Goal: Information Seeking & Learning: Learn about a topic

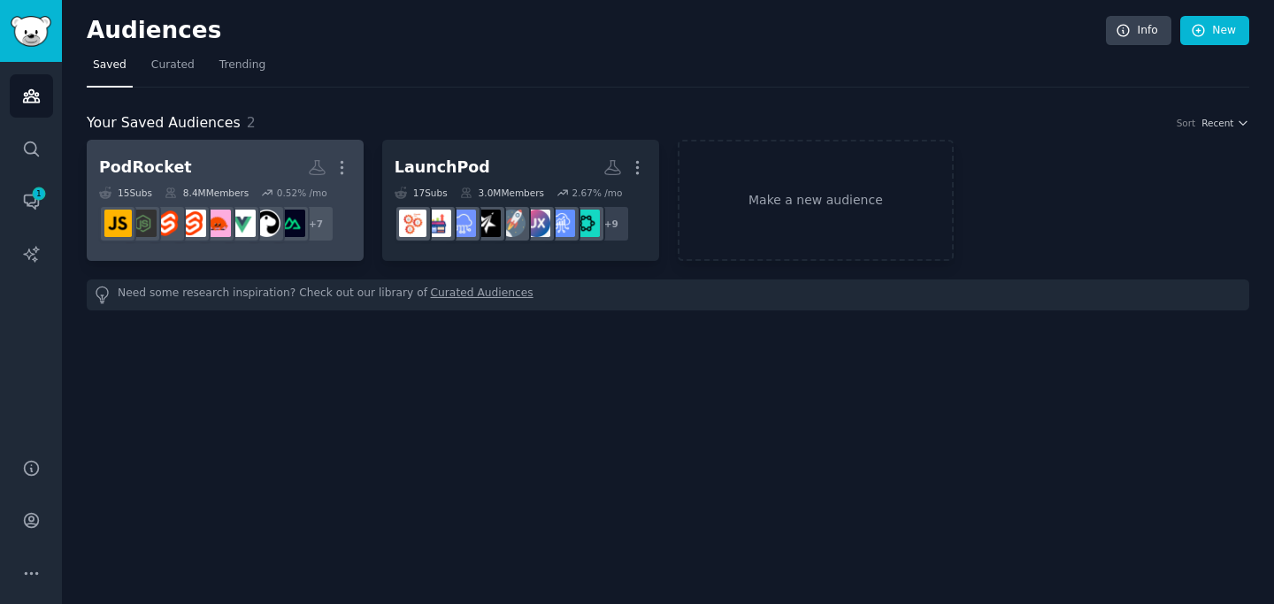
click at [228, 156] on h2 "PodRocket More" at bounding box center [225, 167] width 252 height 31
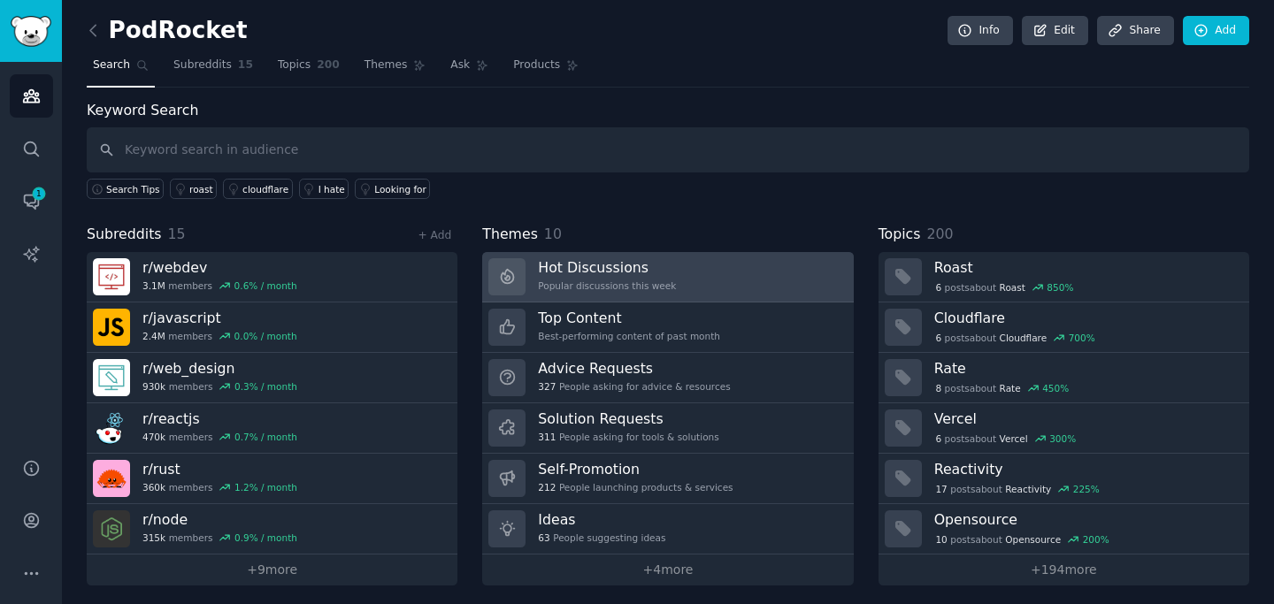
click at [533, 262] on link "Hot Discussions Popular discussions this week" at bounding box center [667, 277] width 371 height 50
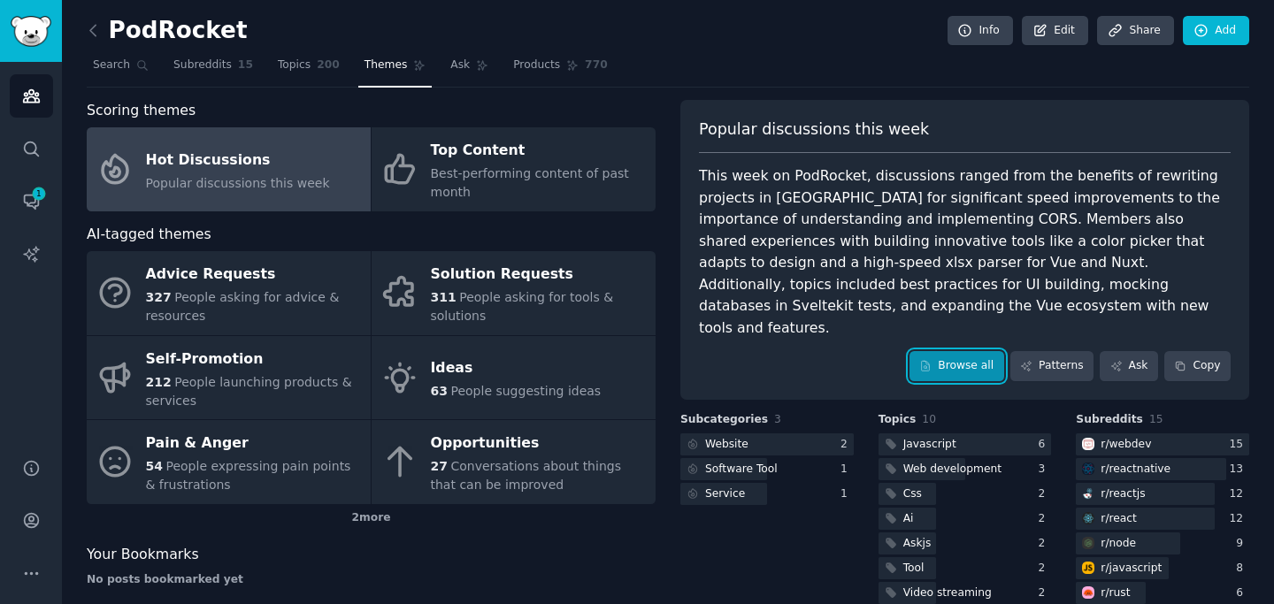
click at [976, 353] on link "Browse all" at bounding box center [956, 366] width 95 height 30
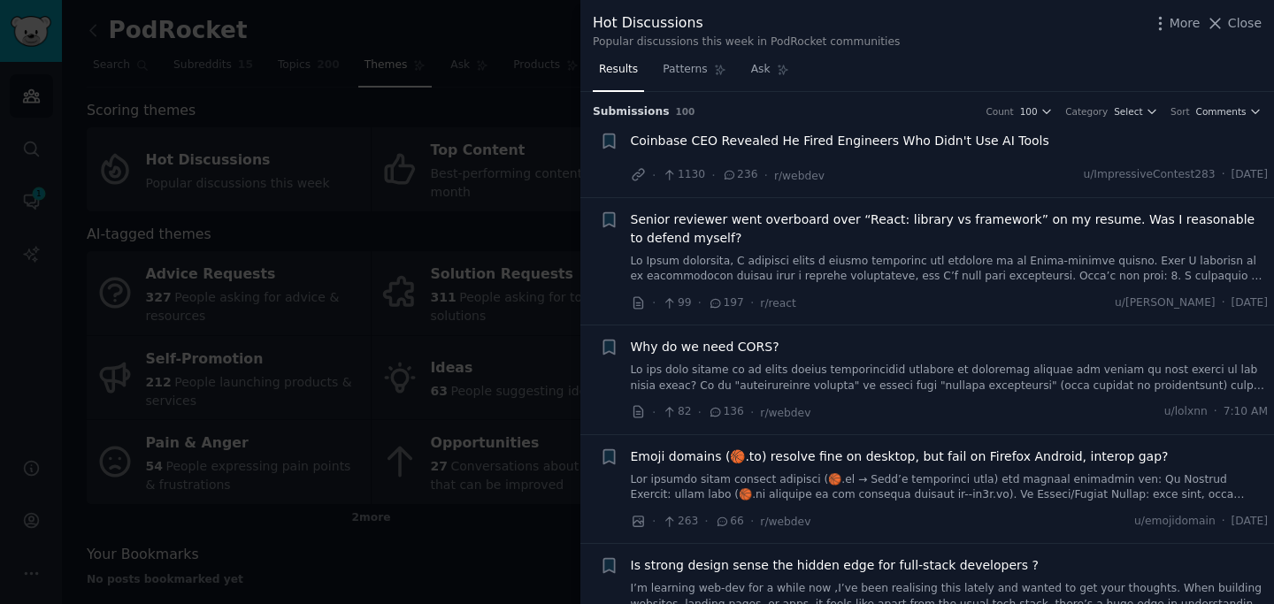
click at [950, 296] on div "· 99 · 197 · r/react u/[PERSON_NAME] · [DATE]" at bounding box center [950, 303] width 638 height 19
click at [945, 274] on link at bounding box center [950, 269] width 638 height 31
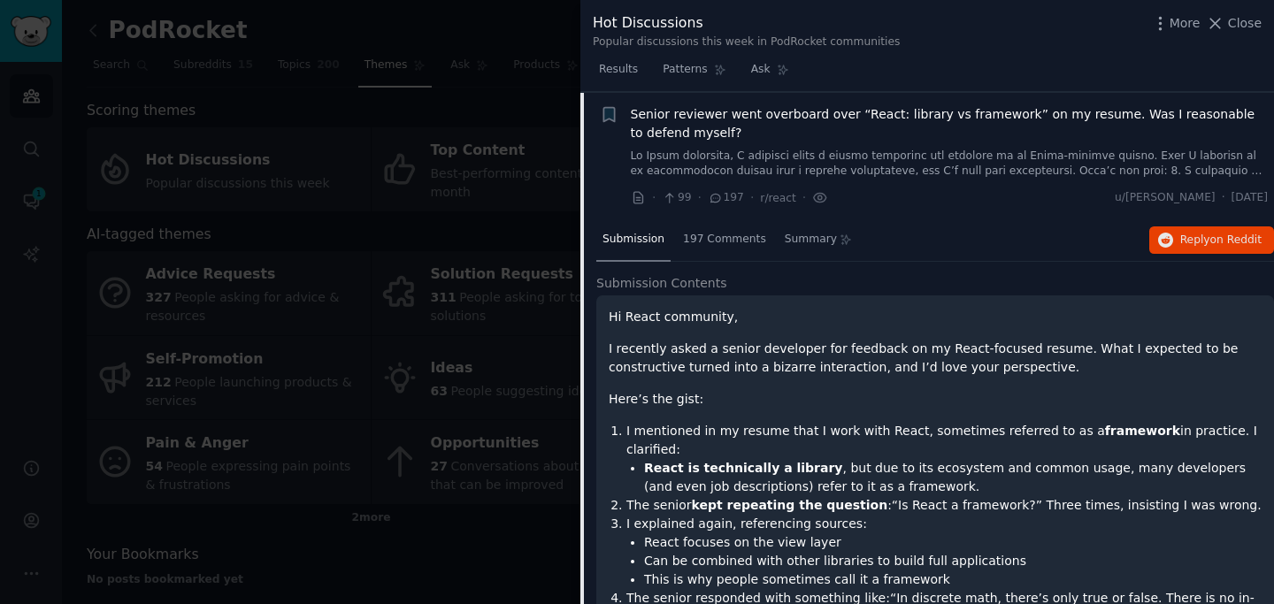
scroll to position [106, 0]
click at [1158, 244] on icon "button" at bounding box center [1166, 240] width 16 height 16
click at [703, 69] on span "Patterns" at bounding box center [685, 70] width 44 height 16
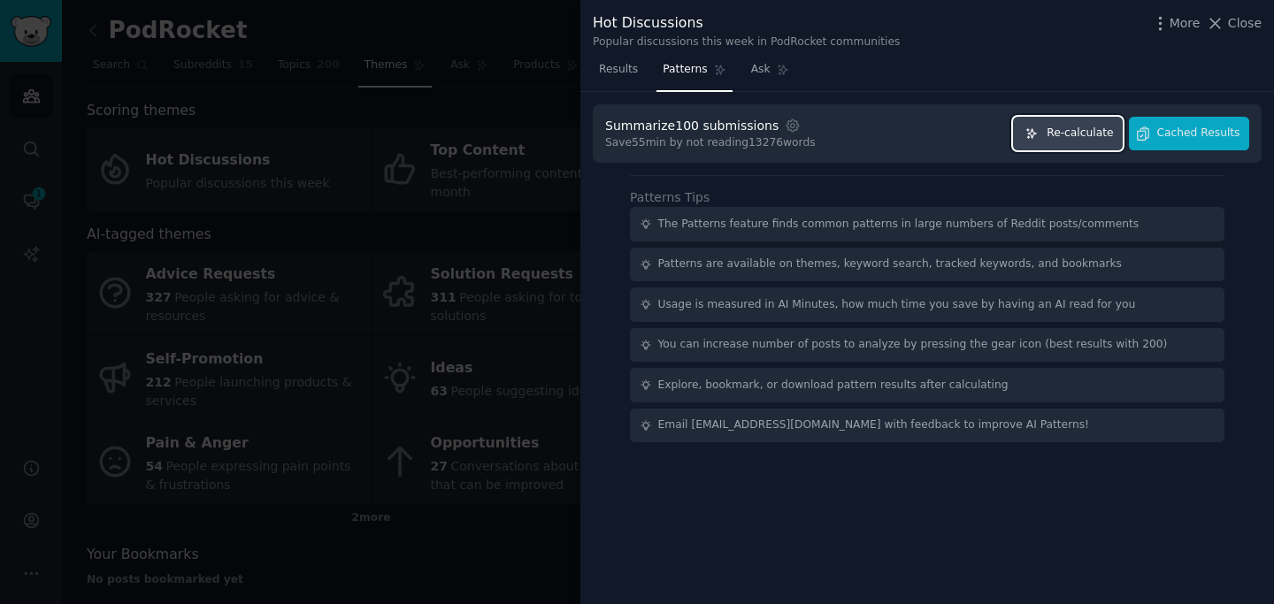
click at [1089, 137] on span "Re-calculate" at bounding box center [1080, 134] width 66 height 16
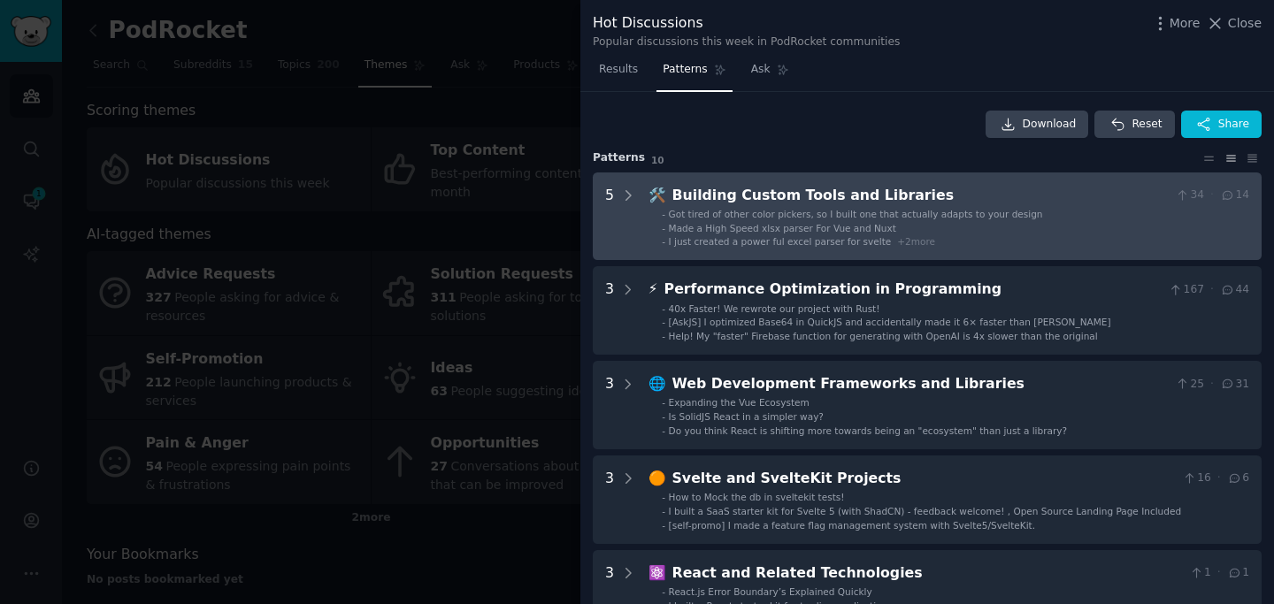
click at [812, 233] on div "Made a High Speed xlsx parser For Vue and Nuxt" at bounding box center [782, 228] width 227 height 12
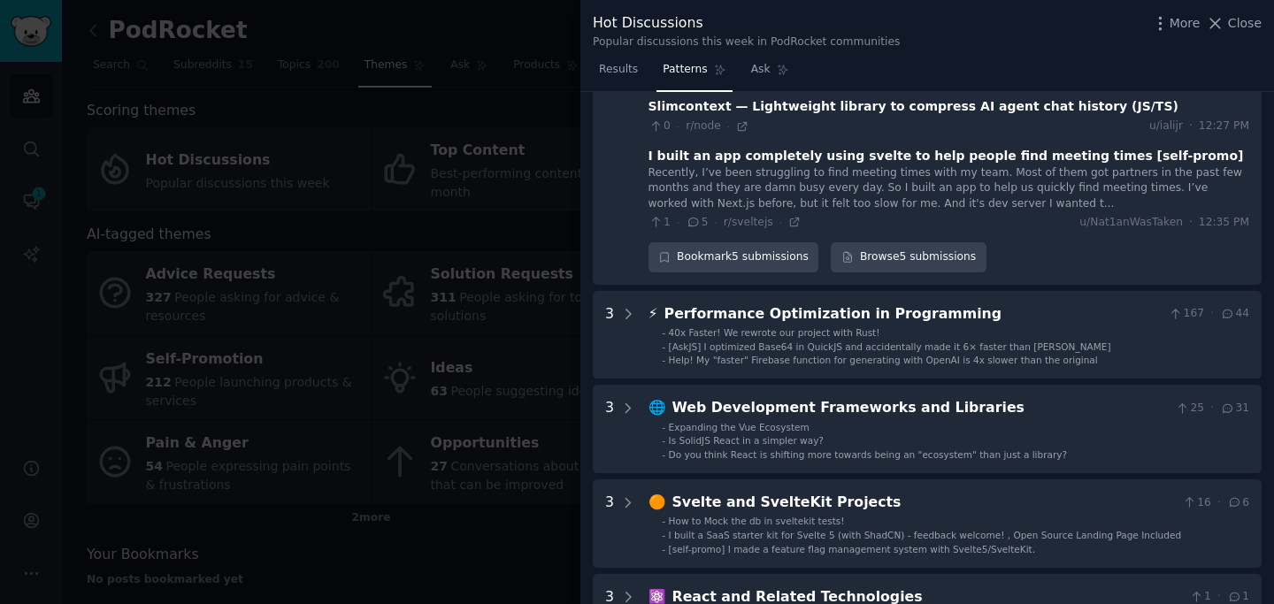
scroll to position [486, 0]
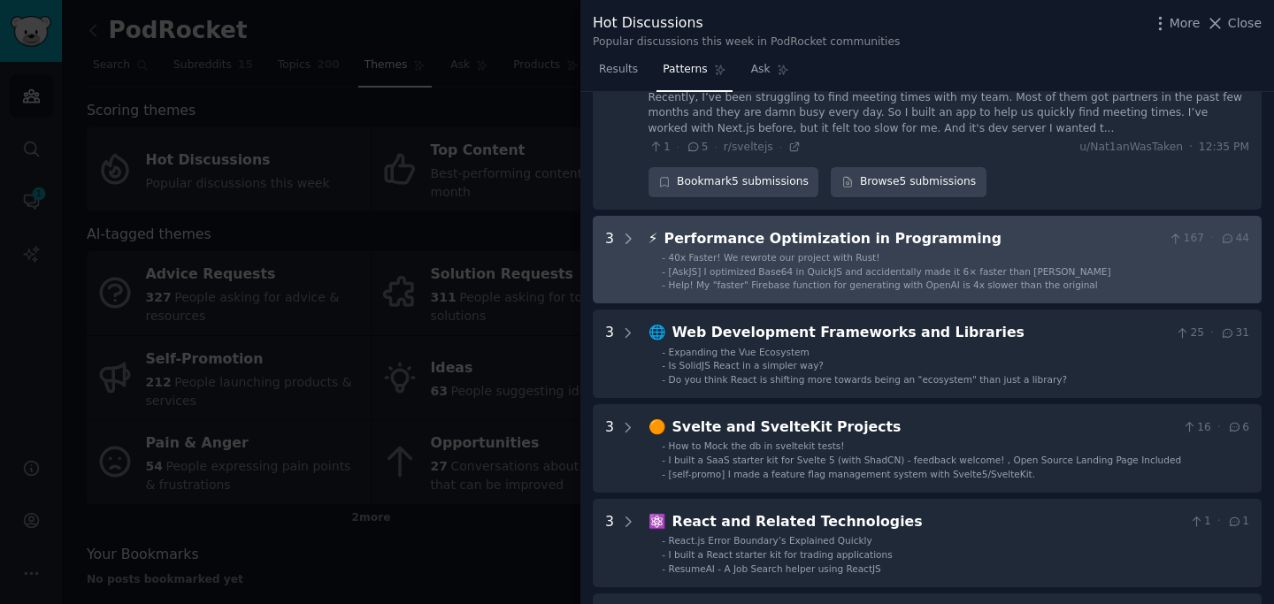
click at [870, 273] on span "[AskJS] I optimized Base64 in QuickJS and accidentally made it 6× faster than […" at bounding box center [890, 271] width 442 height 11
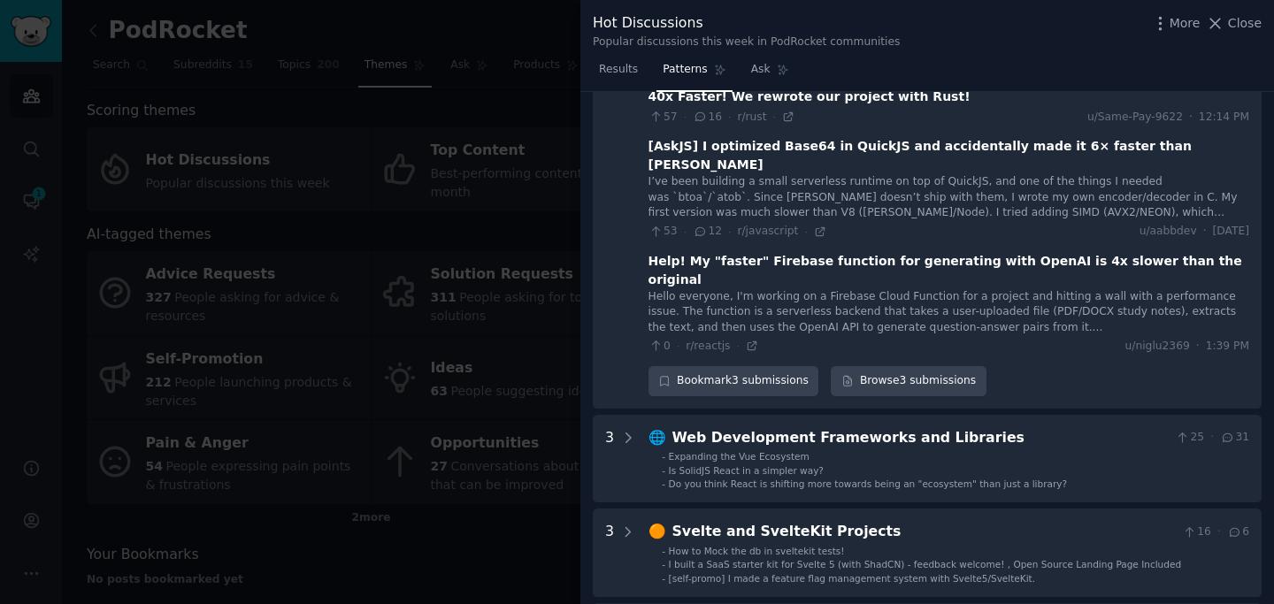
scroll to position [736, 0]
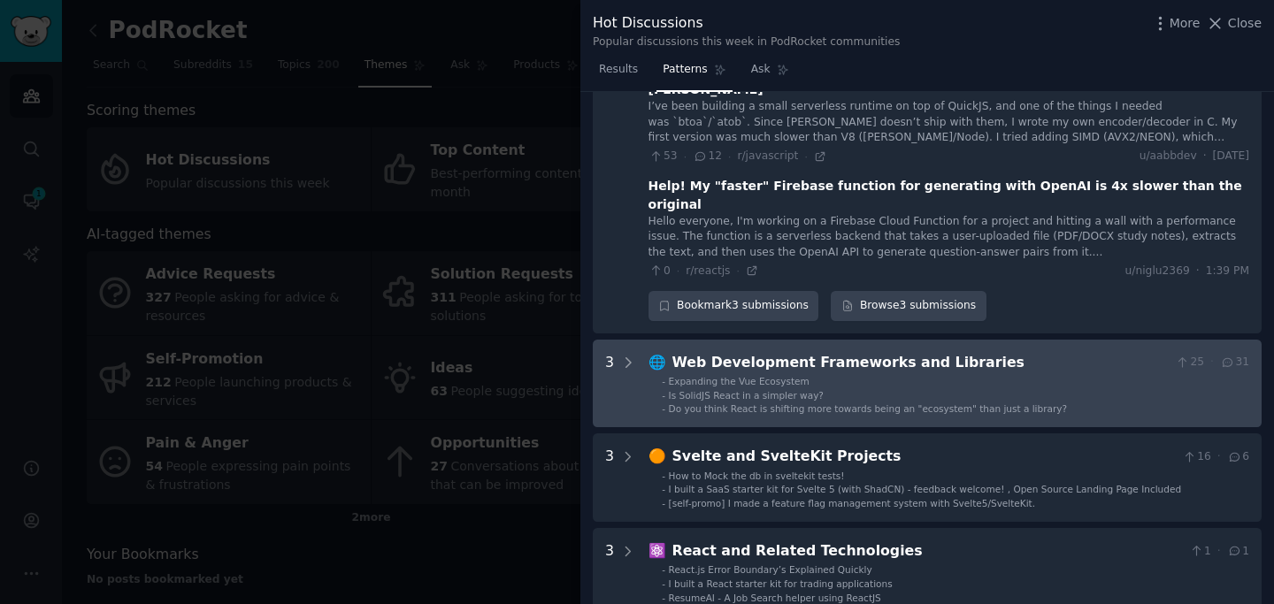
click at [884, 352] on div "Web Development Frameworks and Libraries" at bounding box center [920, 363] width 496 height 22
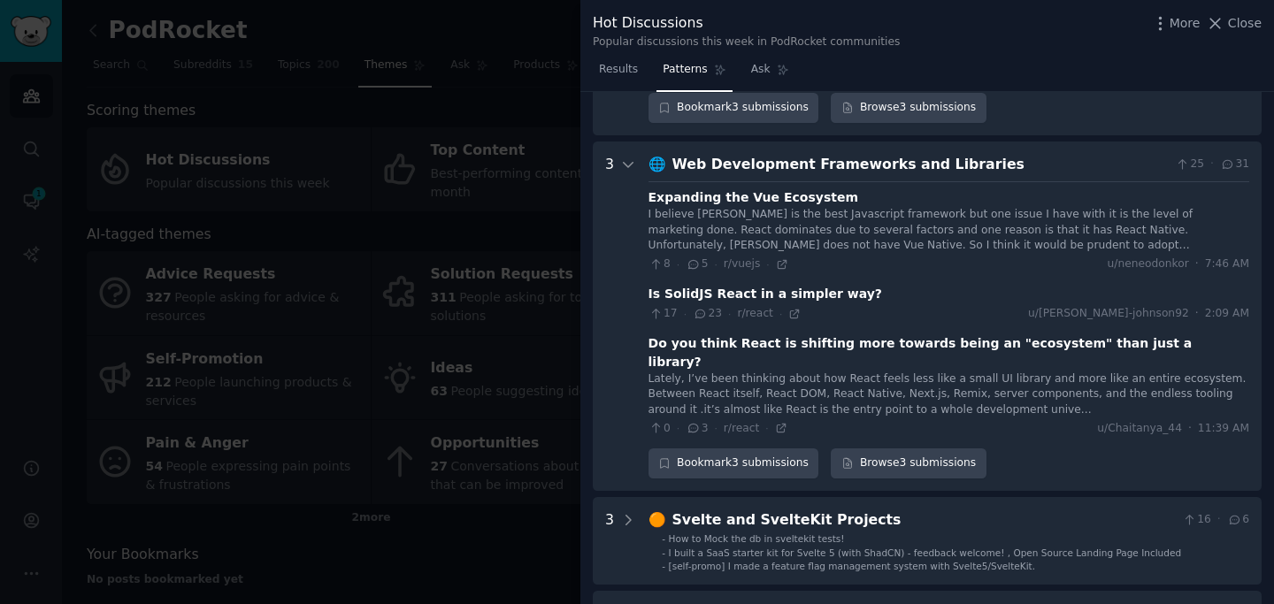
scroll to position [947, 0]
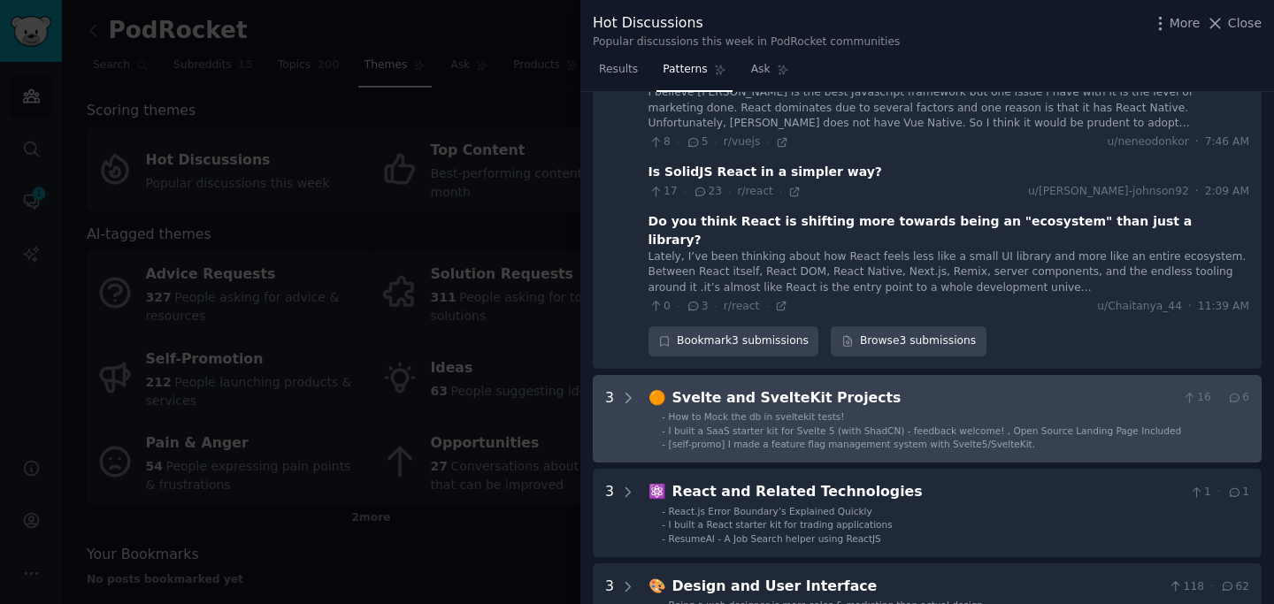
click at [884, 387] on div "Svelte and SvelteKit Projects" at bounding box center [923, 398] width 503 height 22
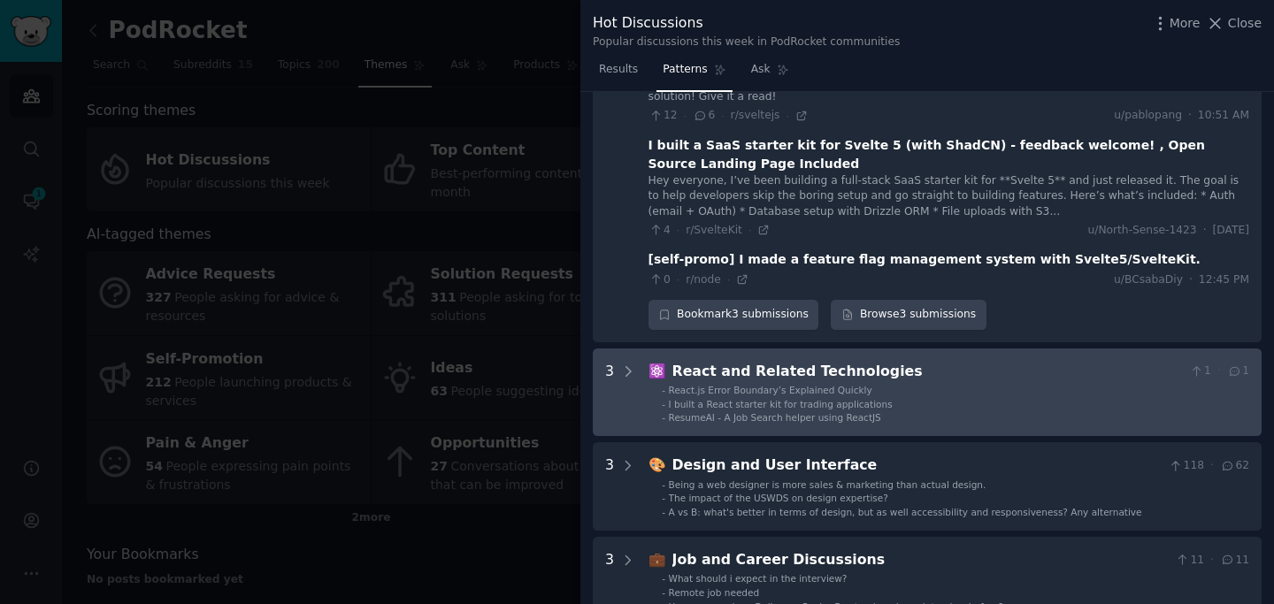
scroll to position [1440, 0]
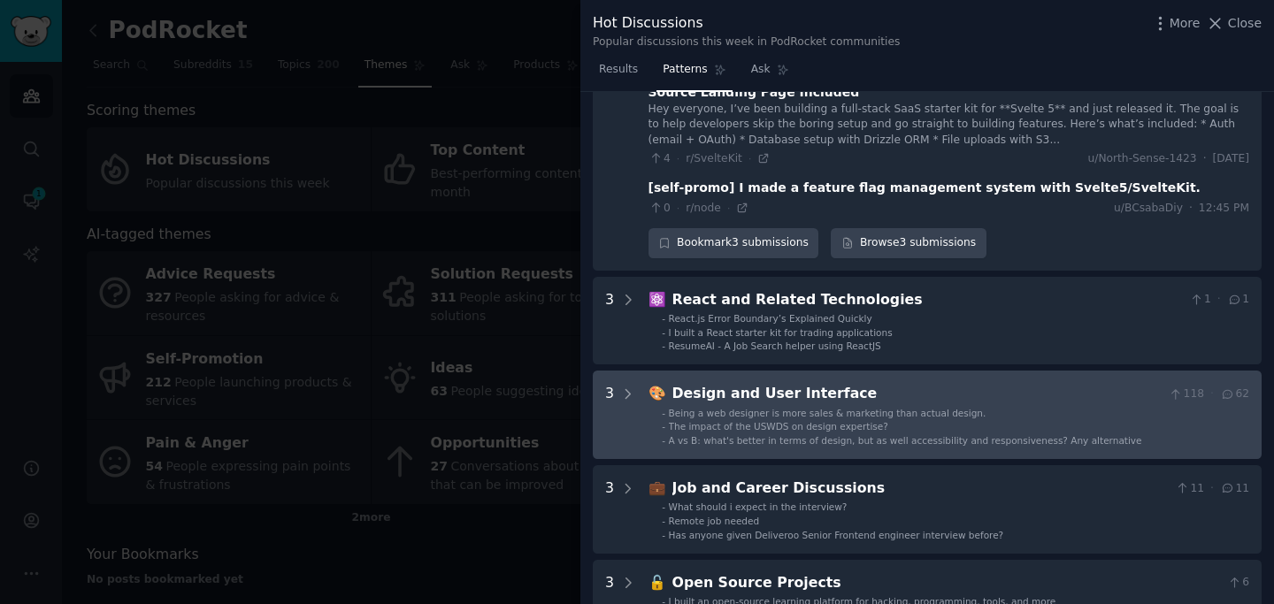
click at [891, 408] on span "Being a web designer is more sales & marketing than actual design." at bounding box center [828, 413] width 318 height 11
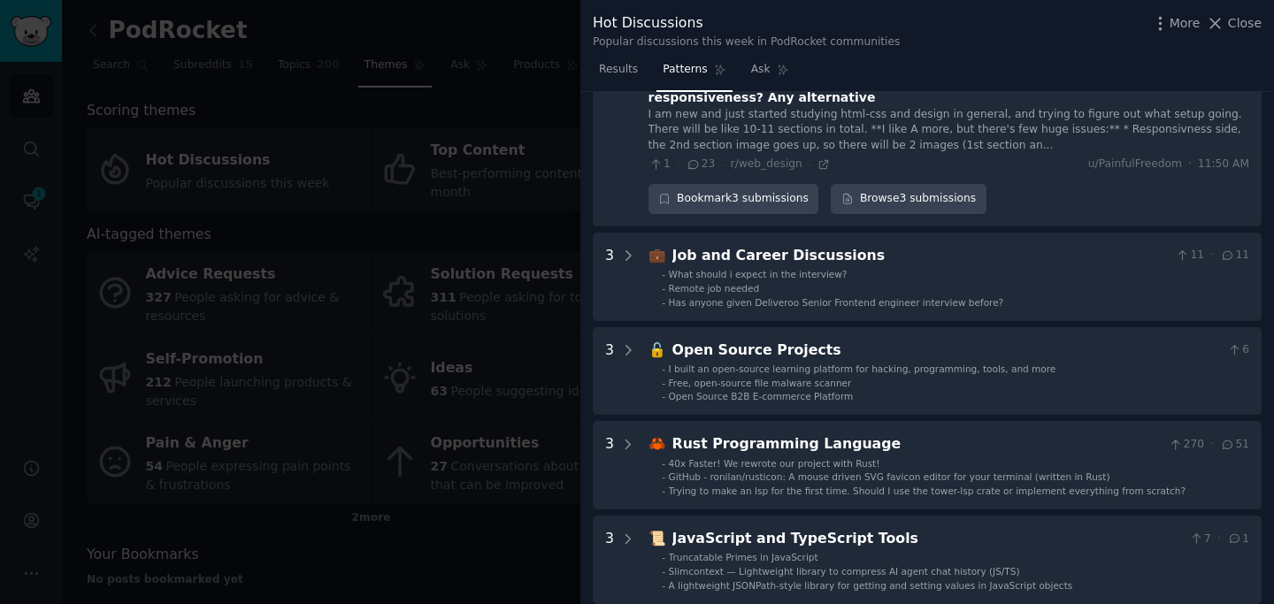
scroll to position [2053, 0]
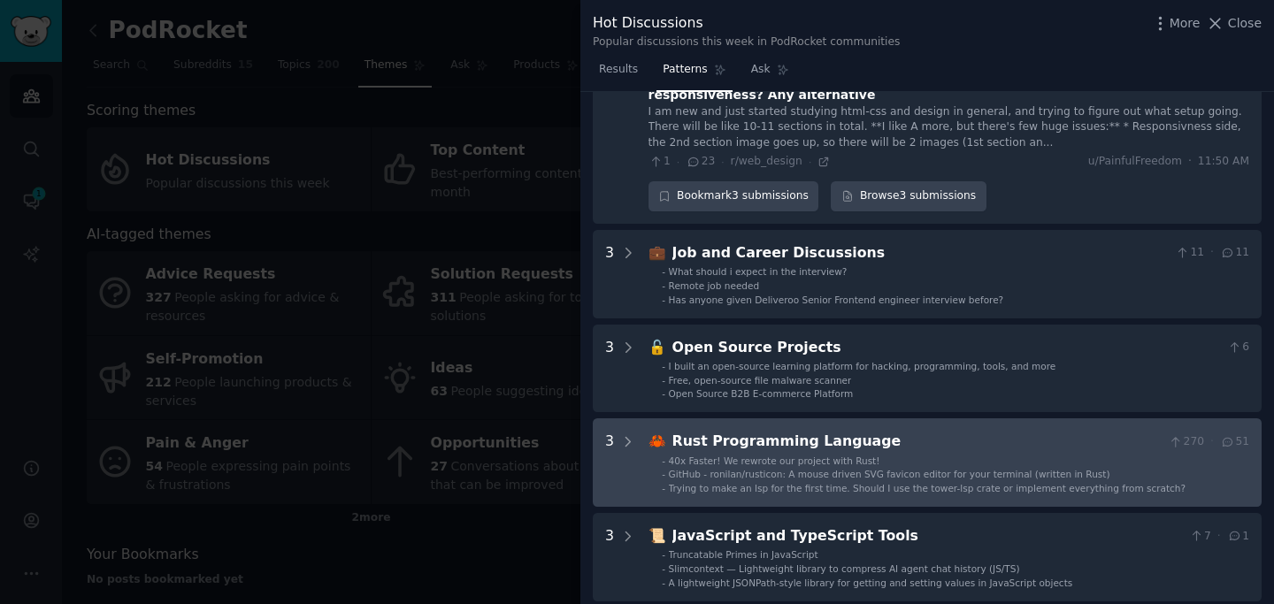
click at [932, 431] on div "Rust Programming Language" at bounding box center [917, 442] width 490 height 22
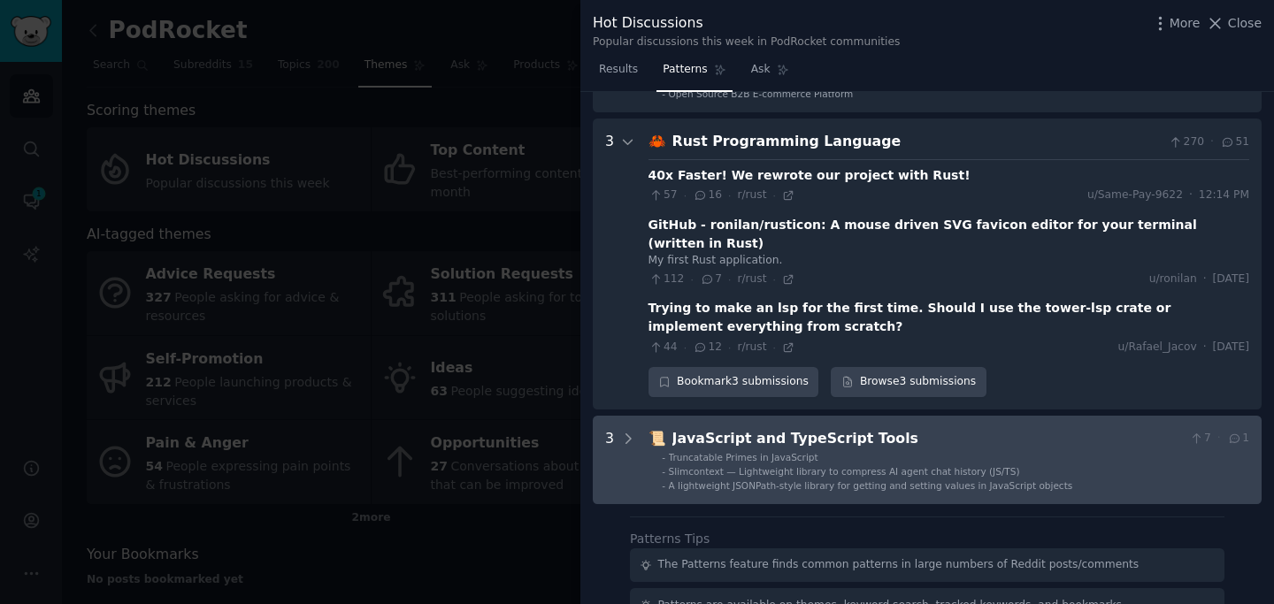
scroll to position [2359, 0]
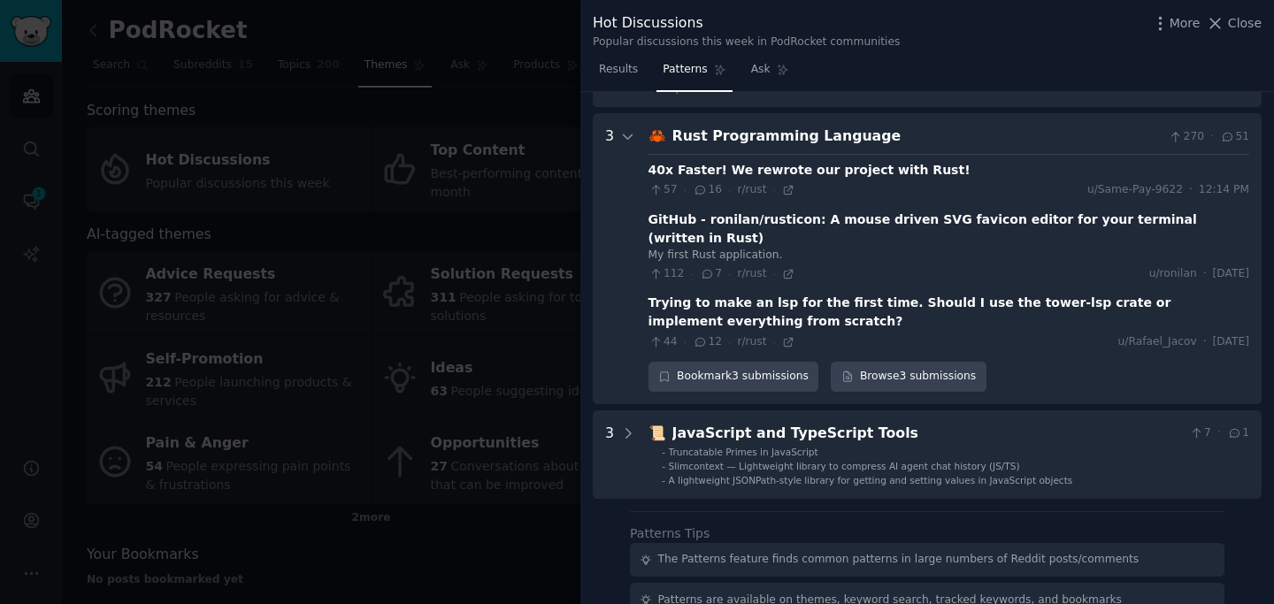
click at [481, 482] on div at bounding box center [637, 302] width 1274 height 604
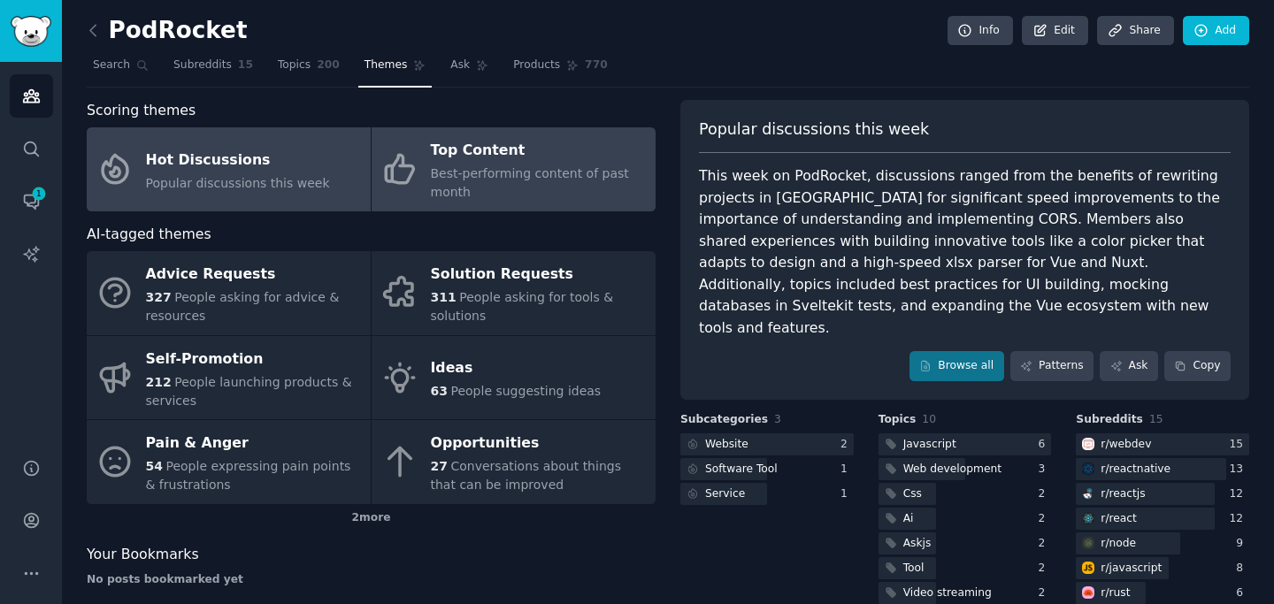
click at [449, 183] on div "Best-performing content of past month" at bounding box center [539, 183] width 216 height 37
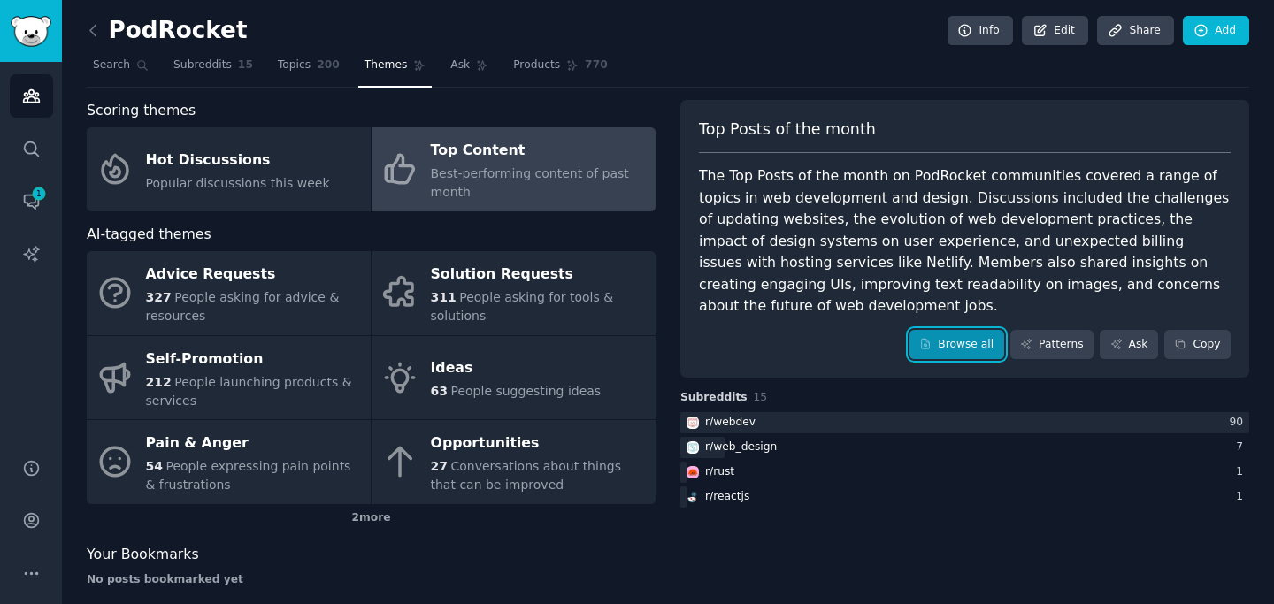
click at [932, 330] on link "Browse all" at bounding box center [956, 345] width 95 height 30
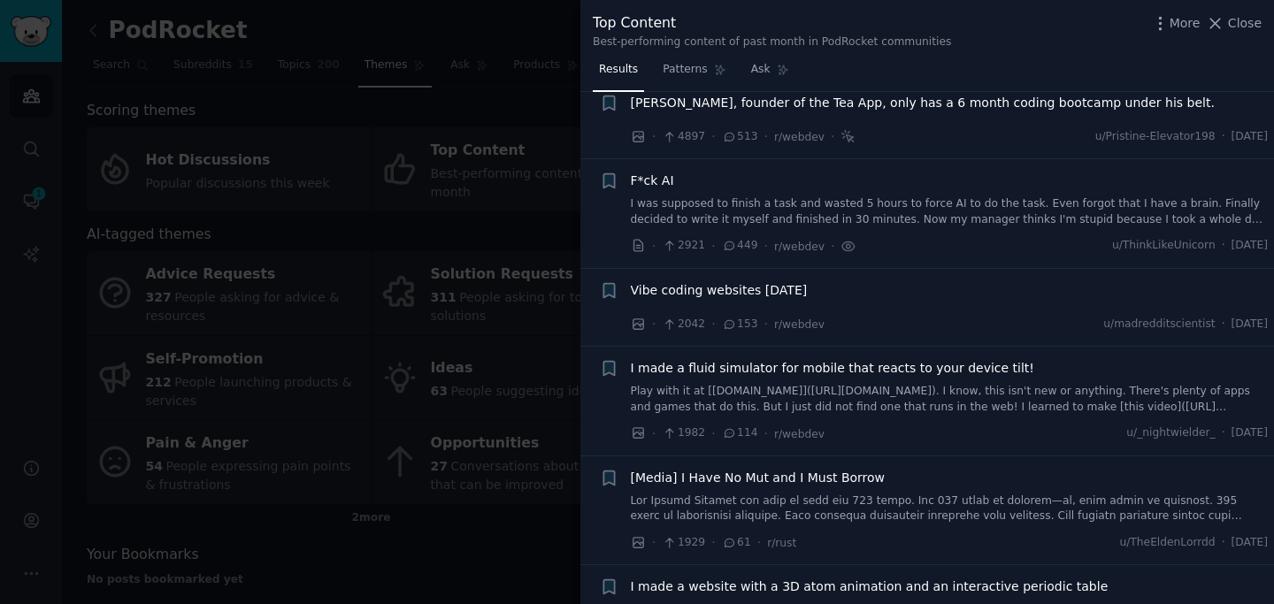
scroll to position [347, 0]
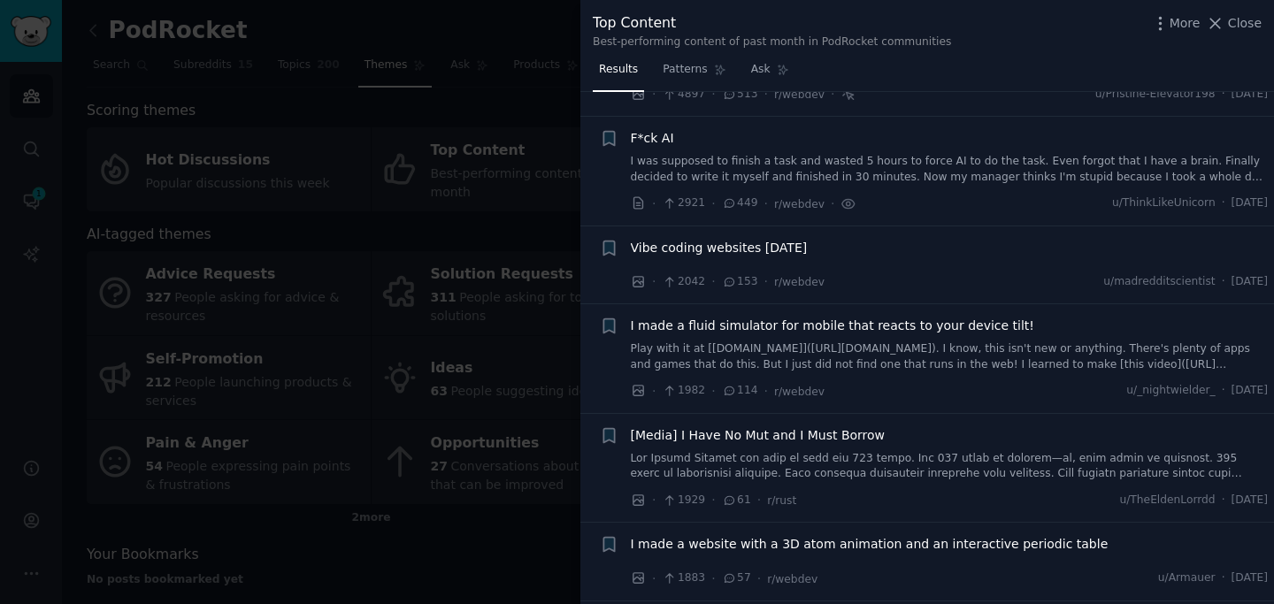
click at [904, 455] on link at bounding box center [950, 466] width 638 height 31
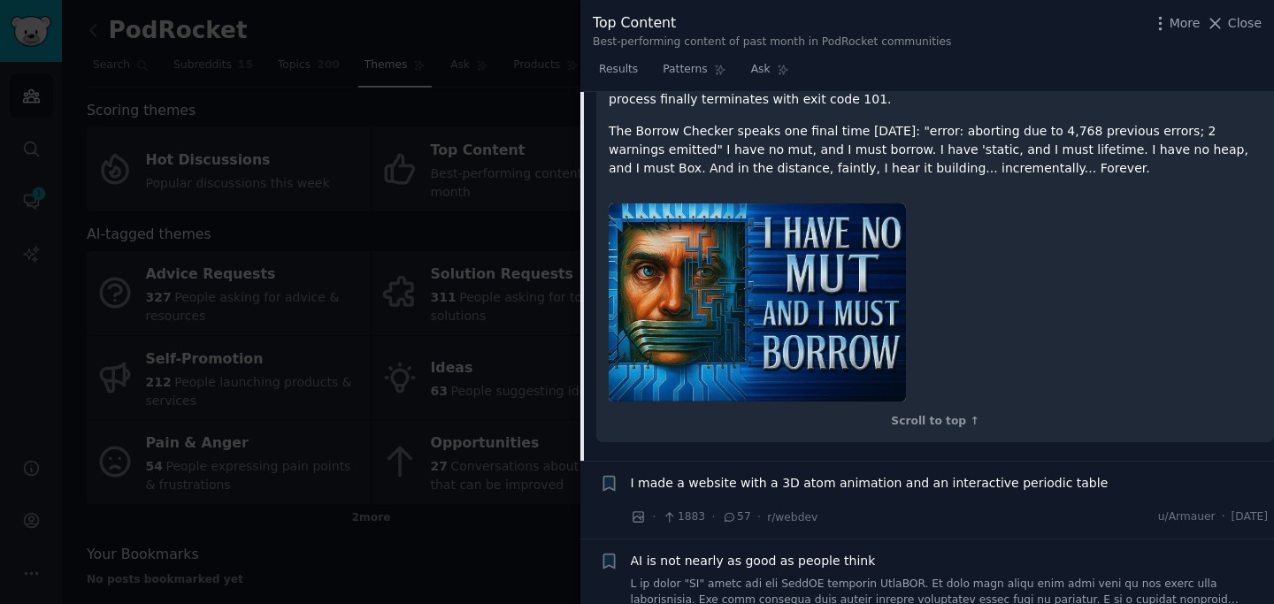
scroll to position [1370, 0]
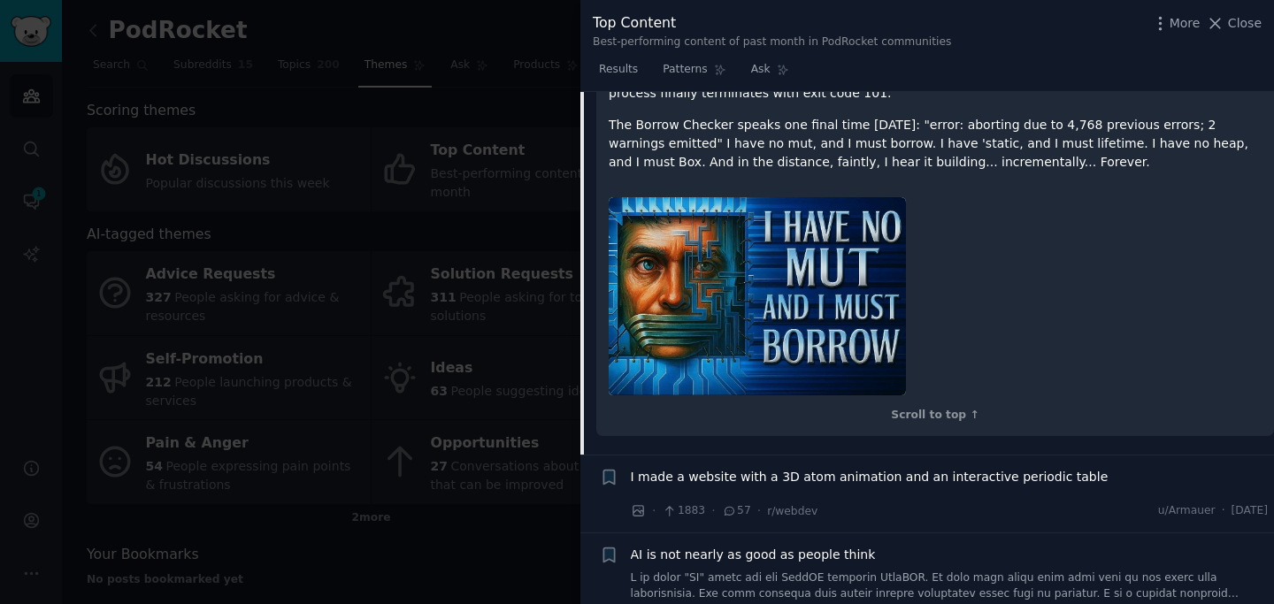
click at [850, 296] on img at bounding box center [757, 296] width 297 height 198
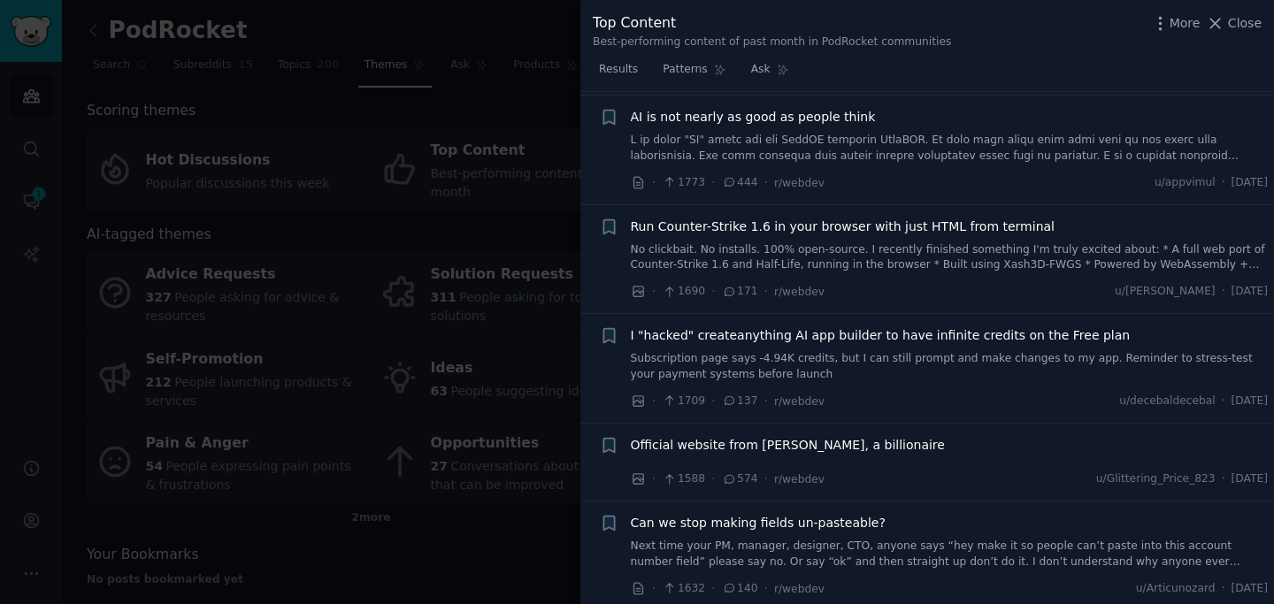
scroll to position [1815, 0]
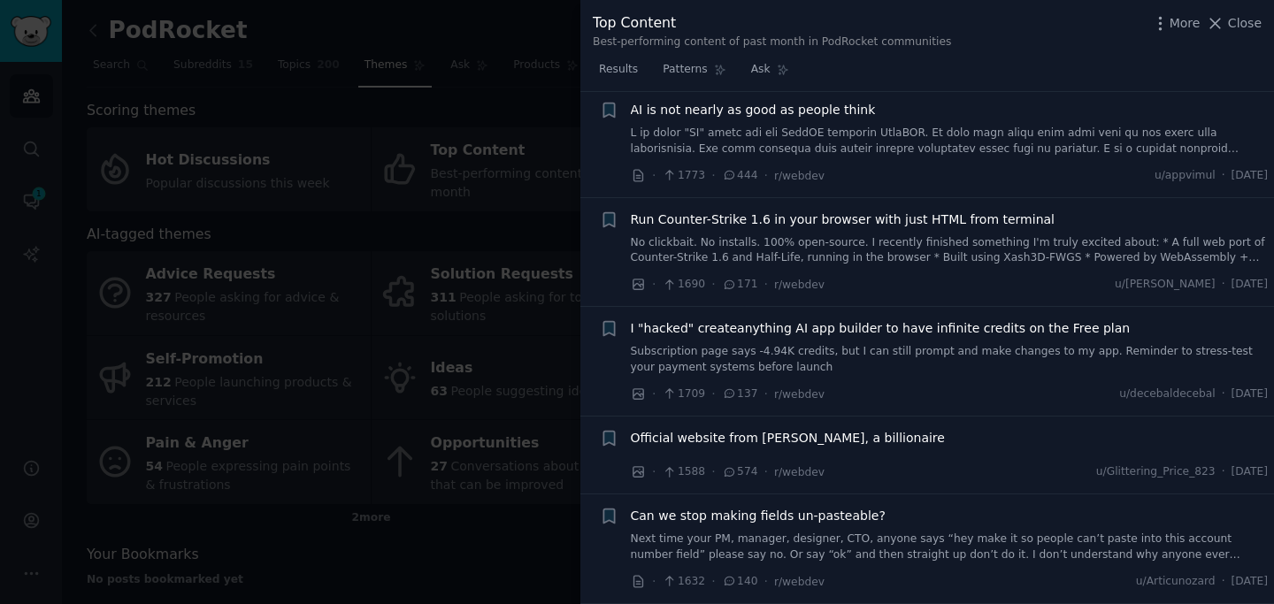
click at [480, 495] on div at bounding box center [637, 302] width 1274 height 604
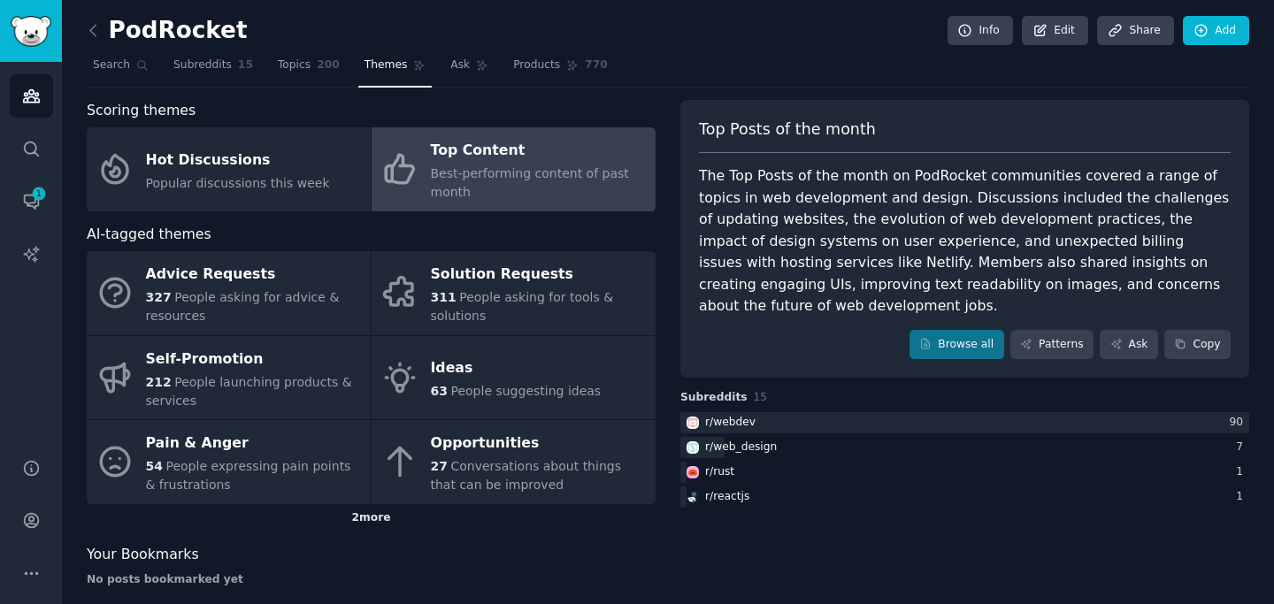
click at [373, 519] on div "2 more" at bounding box center [371, 518] width 569 height 28
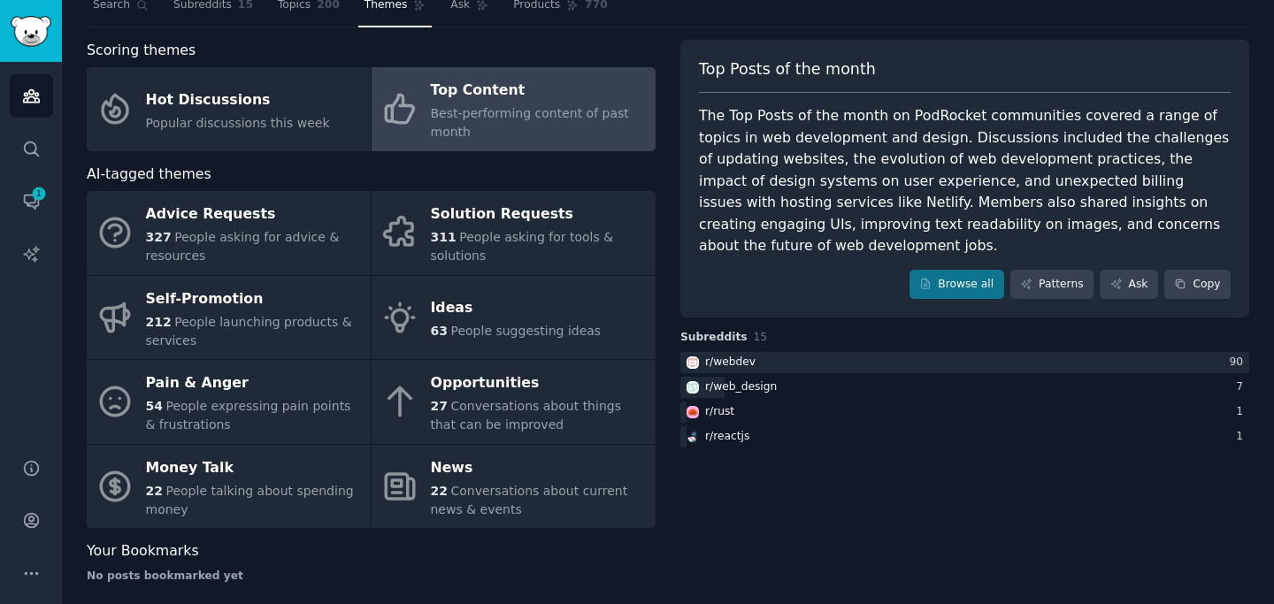
scroll to position [66, 0]
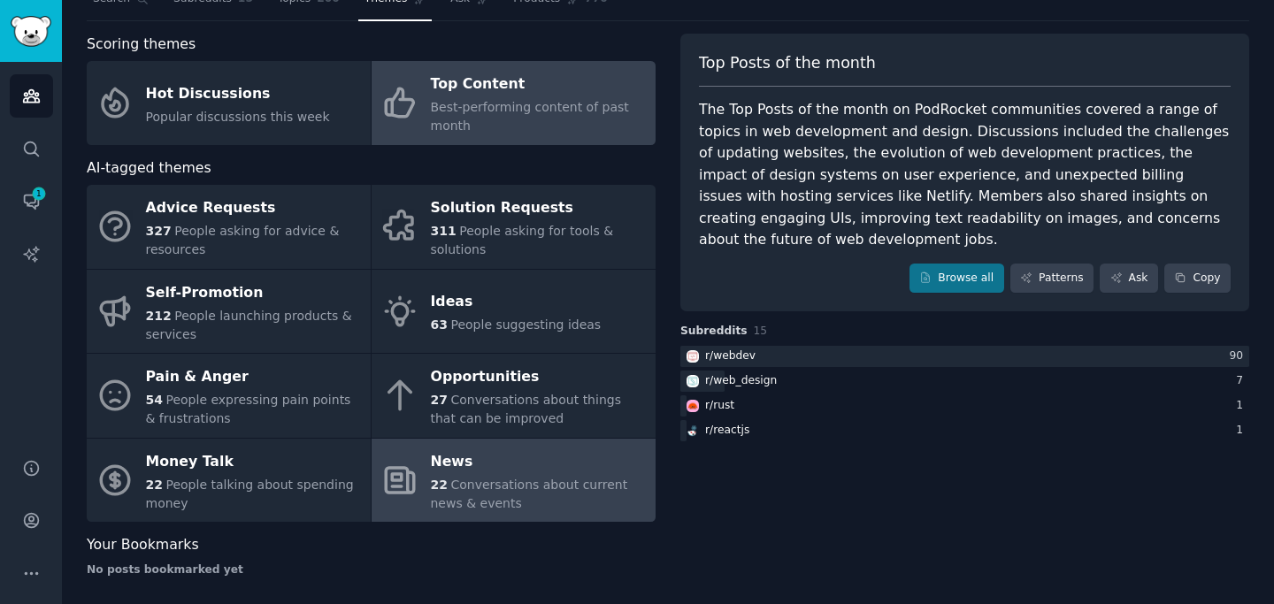
click at [464, 492] on div "22 Conversations about current news & events" at bounding box center [539, 494] width 216 height 37
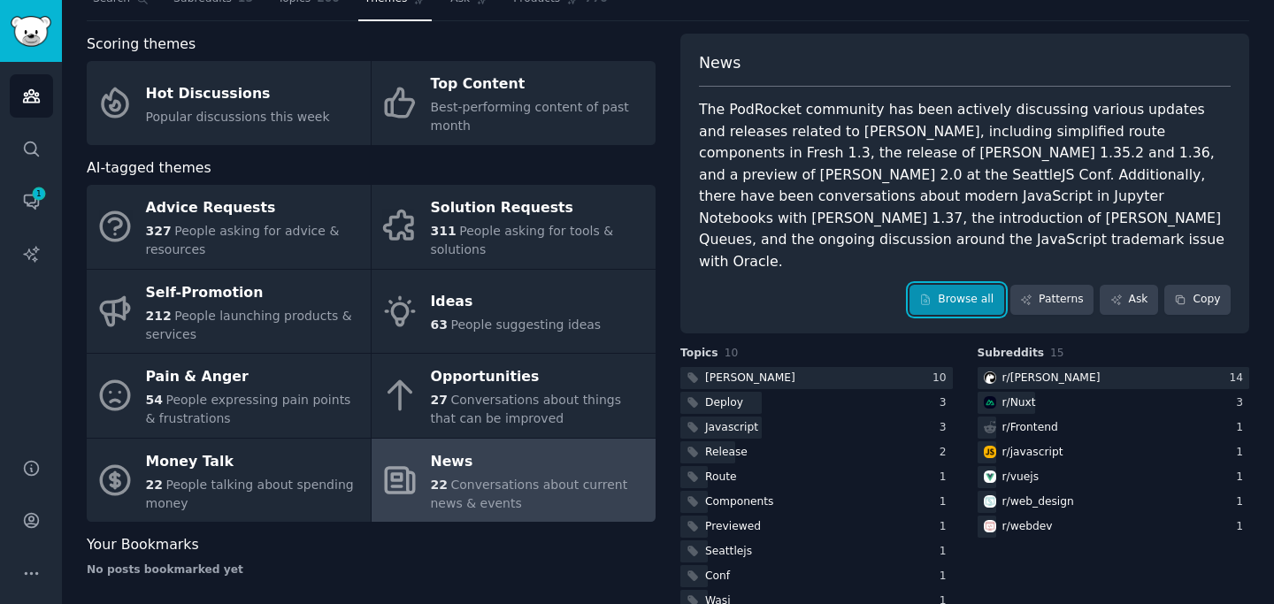
click at [940, 285] on link "Browse all" at bounding box center [956, 300] width 95 height 30
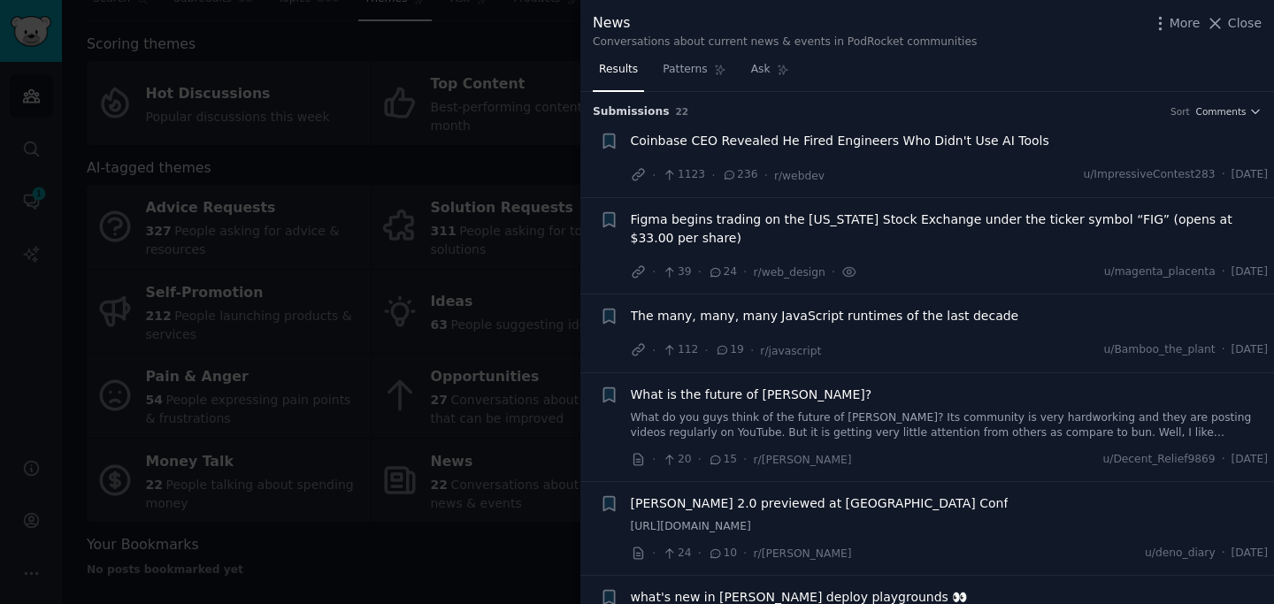
click at [1230, 104] on h3 "Submission s 22 Sort Comments" at bounding box center [927, 112] width 669 height 16
click at [1231, 110] on span "Comments" at bounding box center [1221, 111] width 50 height 12
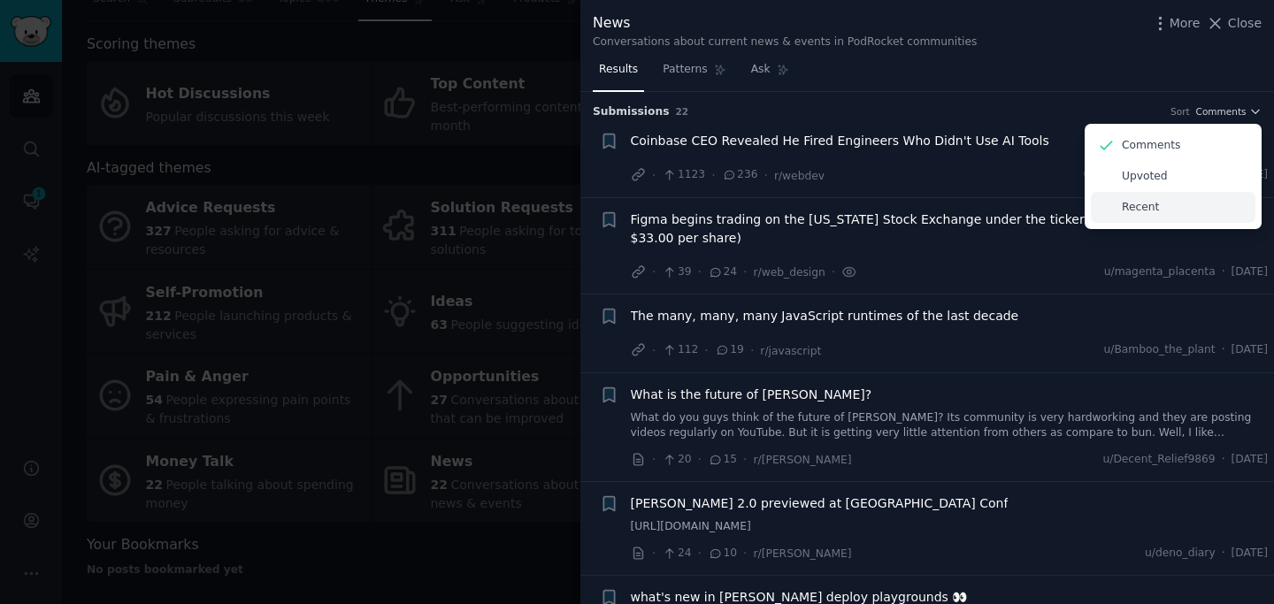
click at [1154, 199] on div "Recent" at bounding box center [1173, 207] width 165 height 31
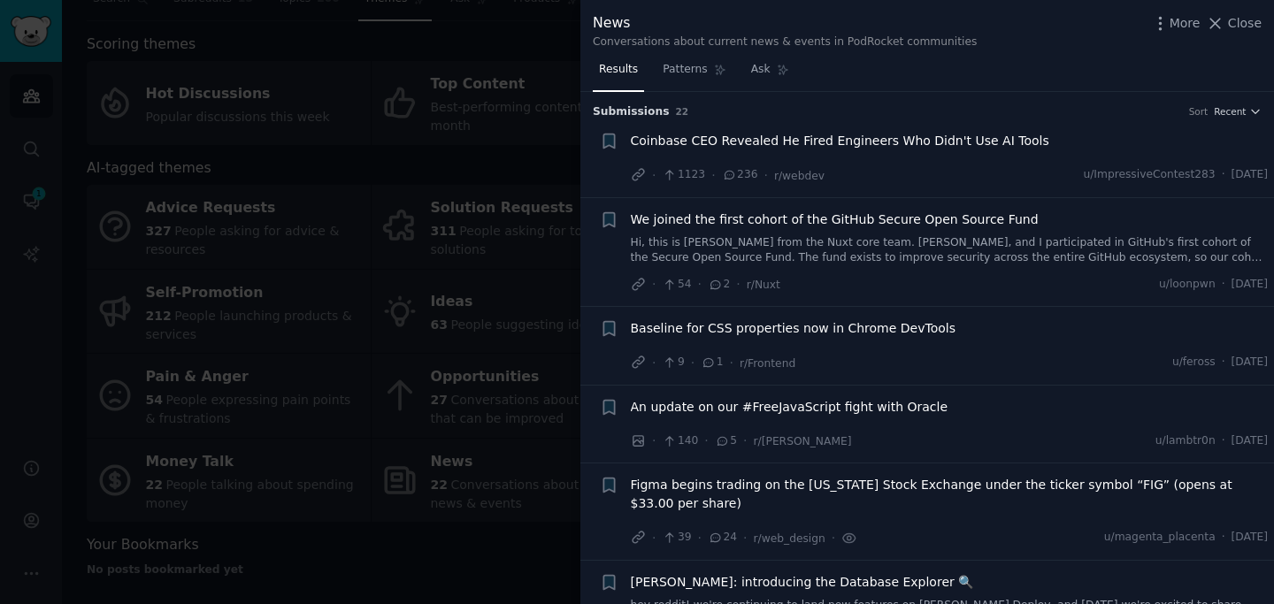
click at [1093, 257] on link "Hi, this is [PERSON_NAME] from the Nuxt core team. [PERSON_NAME], and I partici…" at bounding box center [950, 250] width 638 height 31
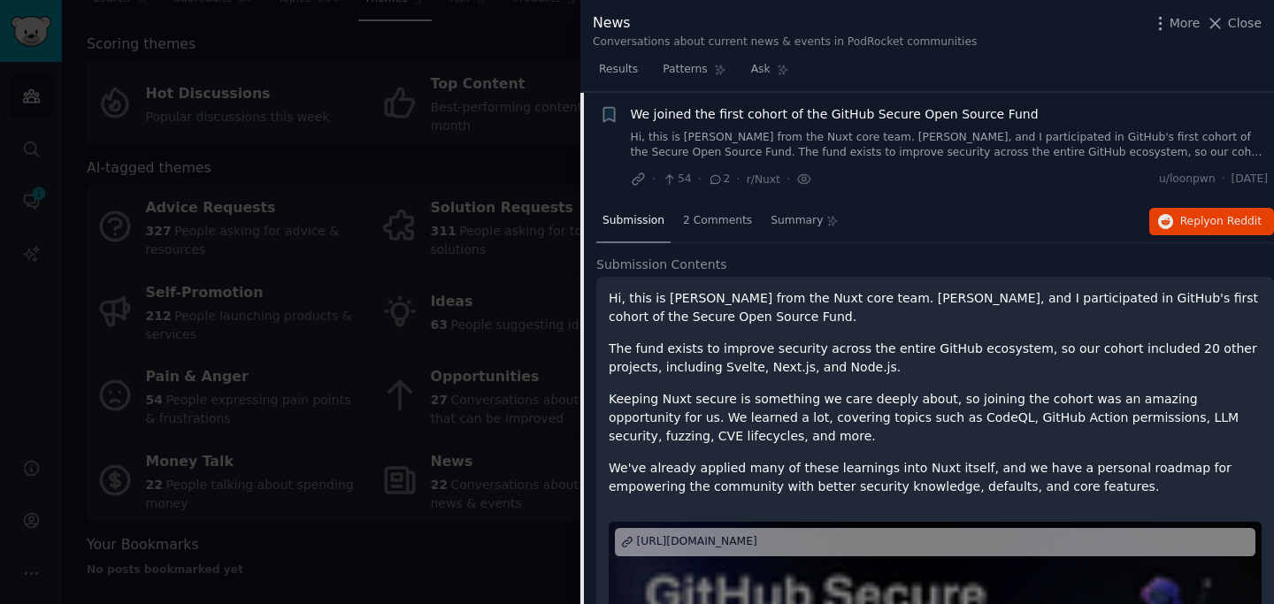
scroll to position [106, 0]
click at [1185, 221] on span "Reply on Reddit" at bounding box center [1220, 221] width 81 height 16
click at [1014, 119] on span "We joined the first cohort of the GitHub Secure Open Source Fund" at bounding box center [835, 113] width 408 height 19
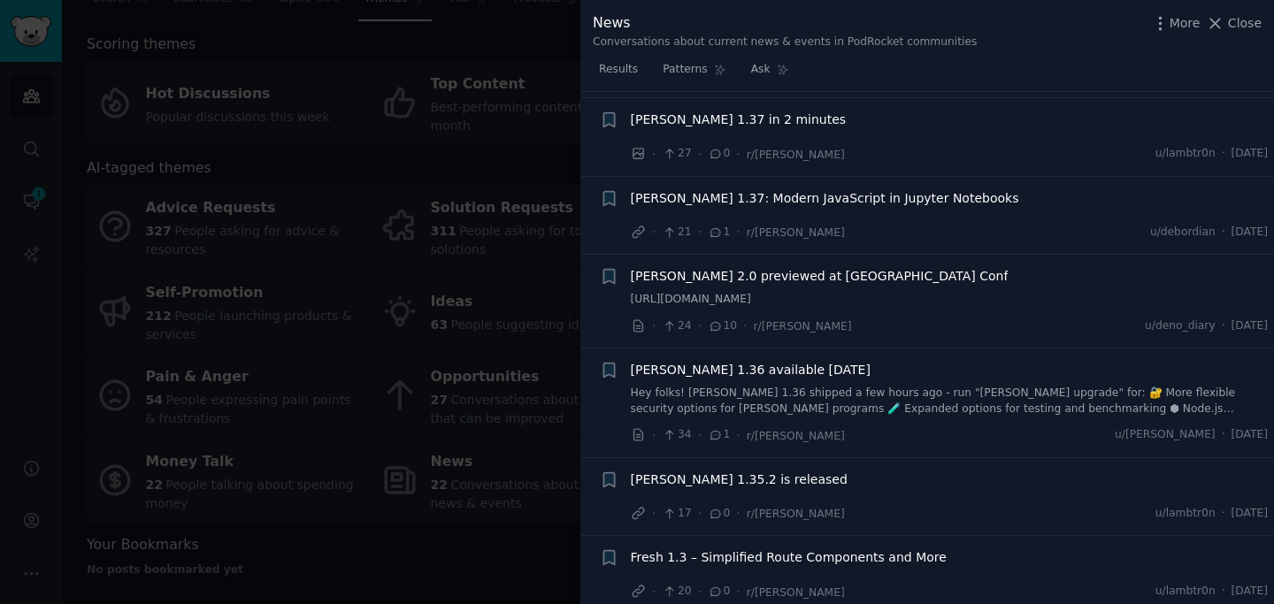
scroll to position [1519, 0]
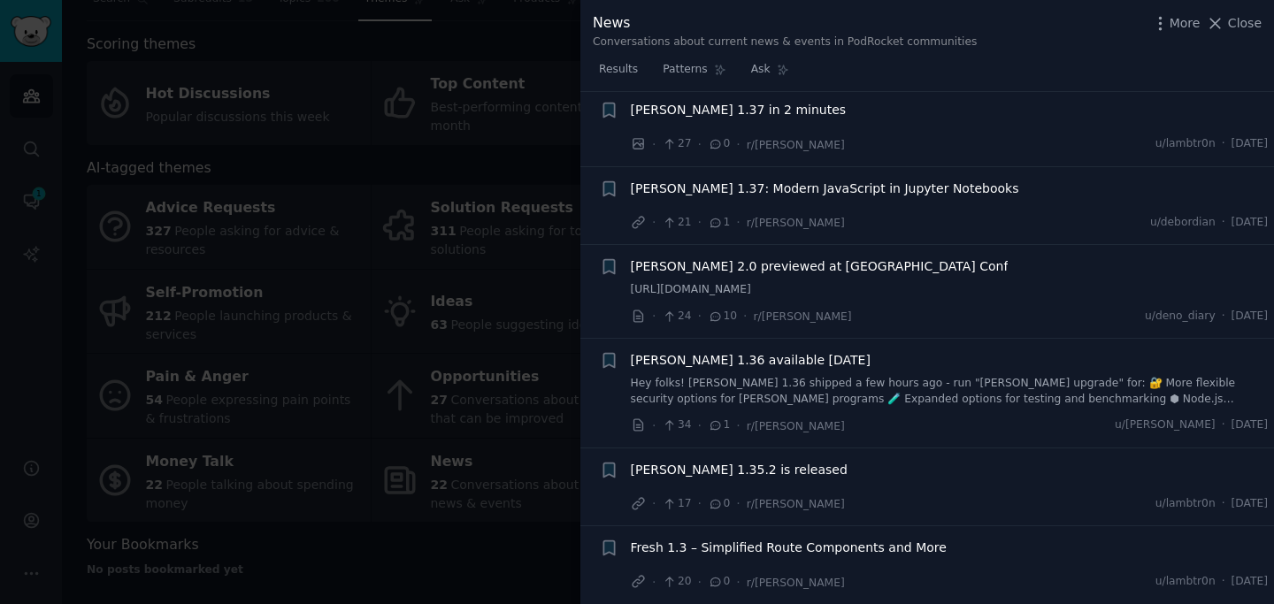
click at [503, 484] on div at bounding box center [637, 302] width 1274 height 604
